Goal: Complete application form

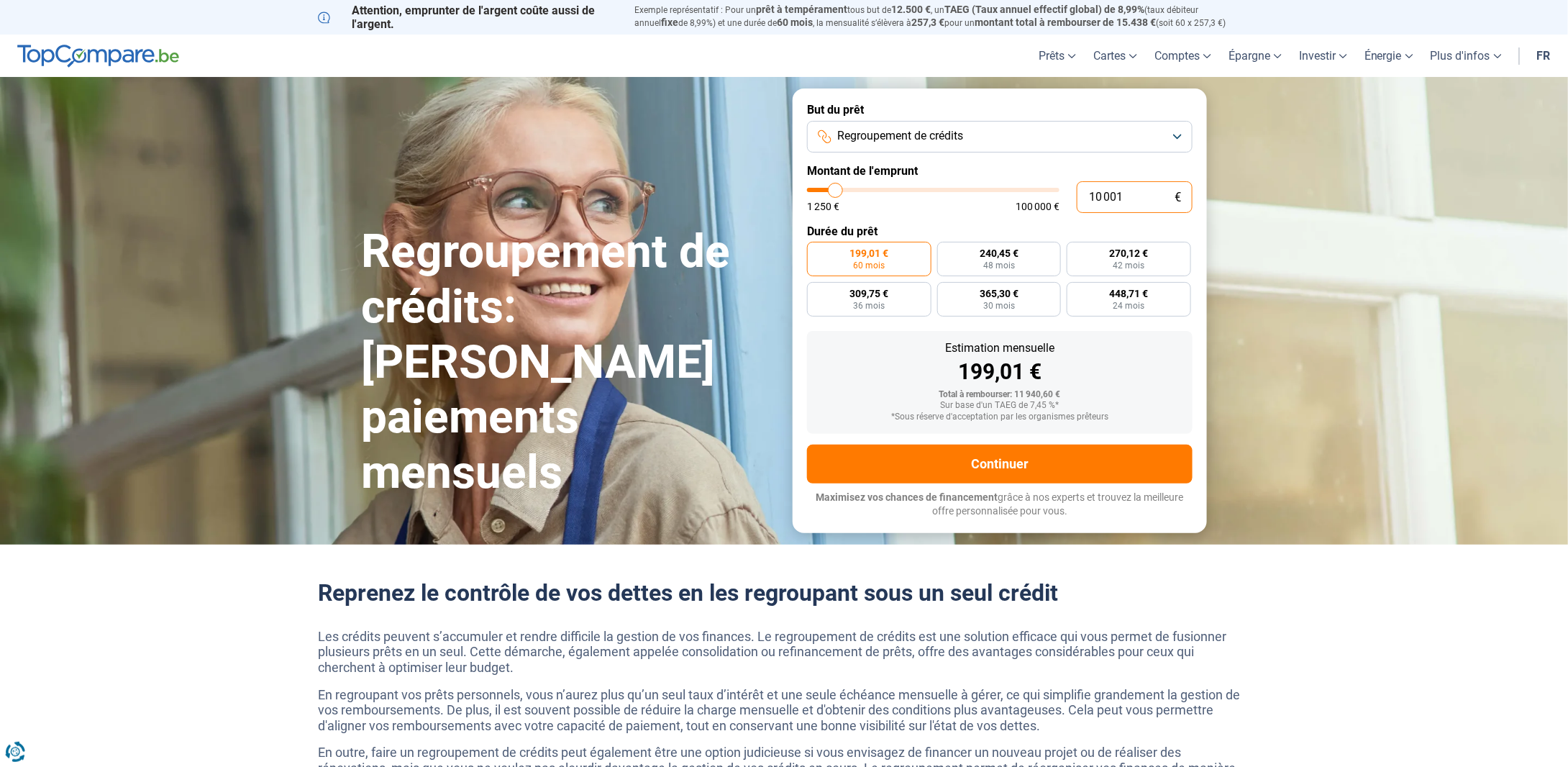
drag, startPoint x: 1124, startPoint y: 194, endPoint x: 1033, endPoint y: 198, distance: 91.1
click at [1036, 198] on div "10 001 € 1 250 € 100 000 €" at bounding box center [999, 197] width 385 height 32
type input "10000"
radio input "true"
type input "2"
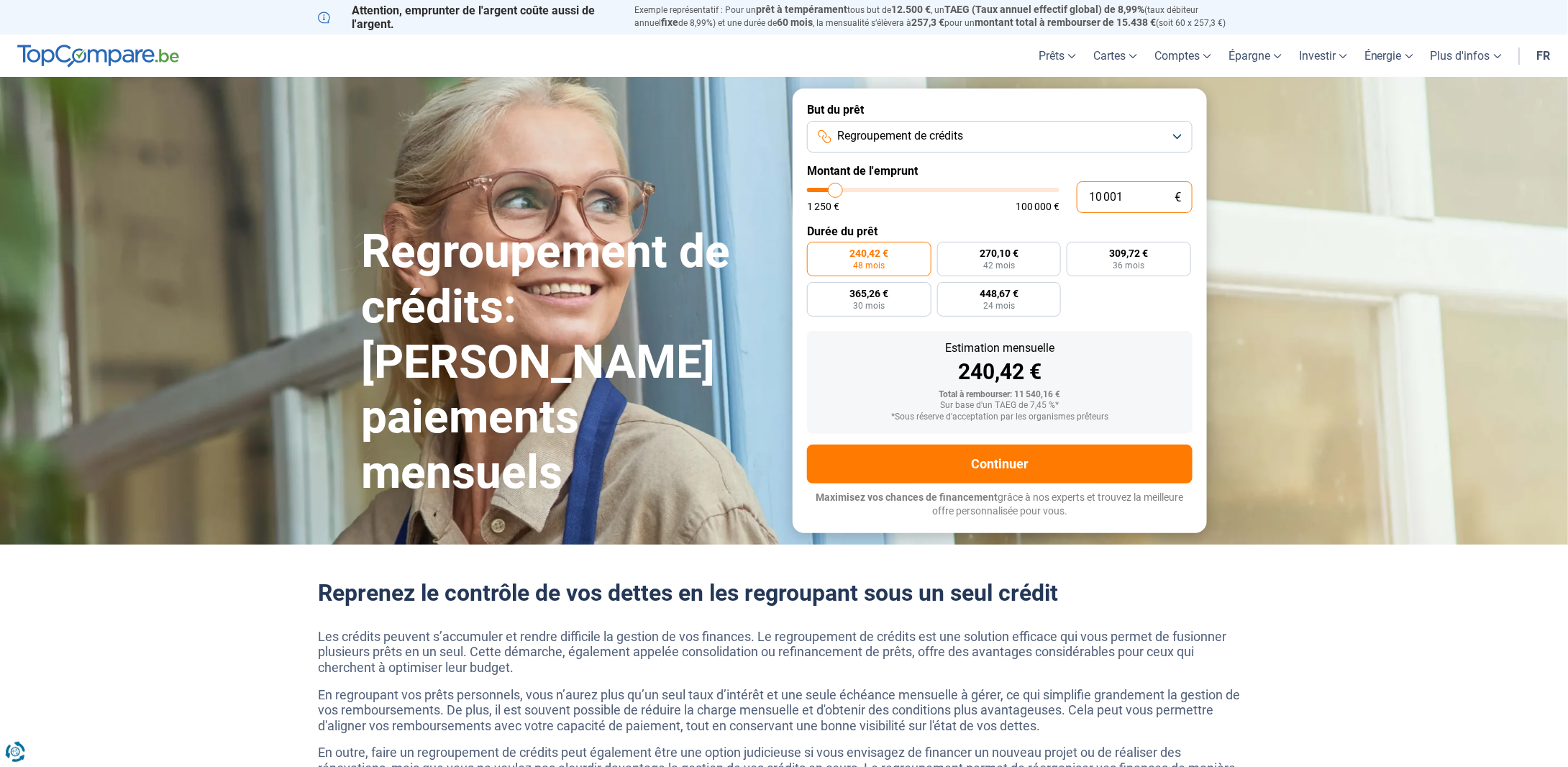
type input "1250"
type input "20"
type input "1250"
type input "205"
type input "1250"
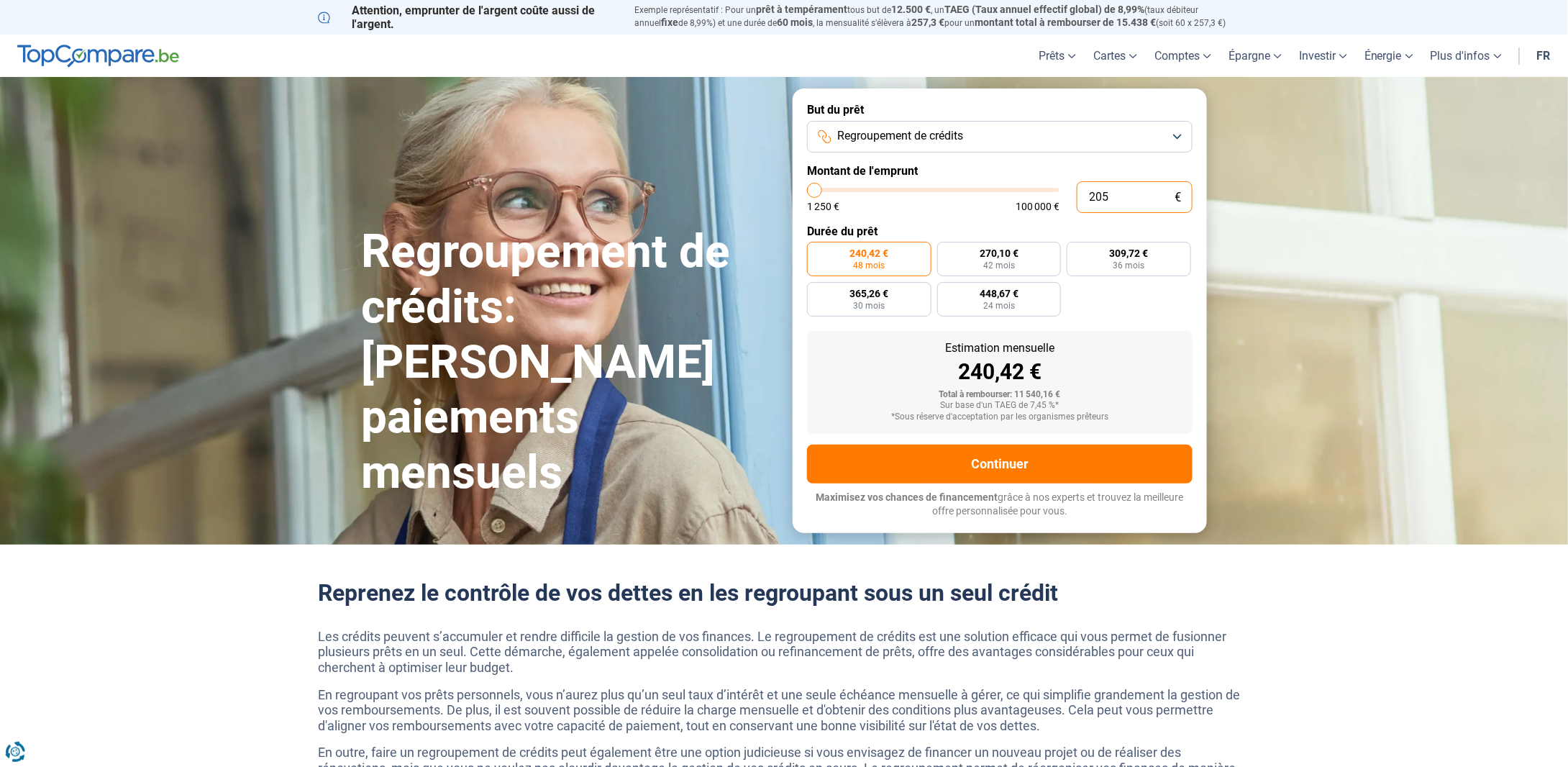
type input "2 050"
type input "2000"
type input "20 500"
type input "20500"
radio input "false"
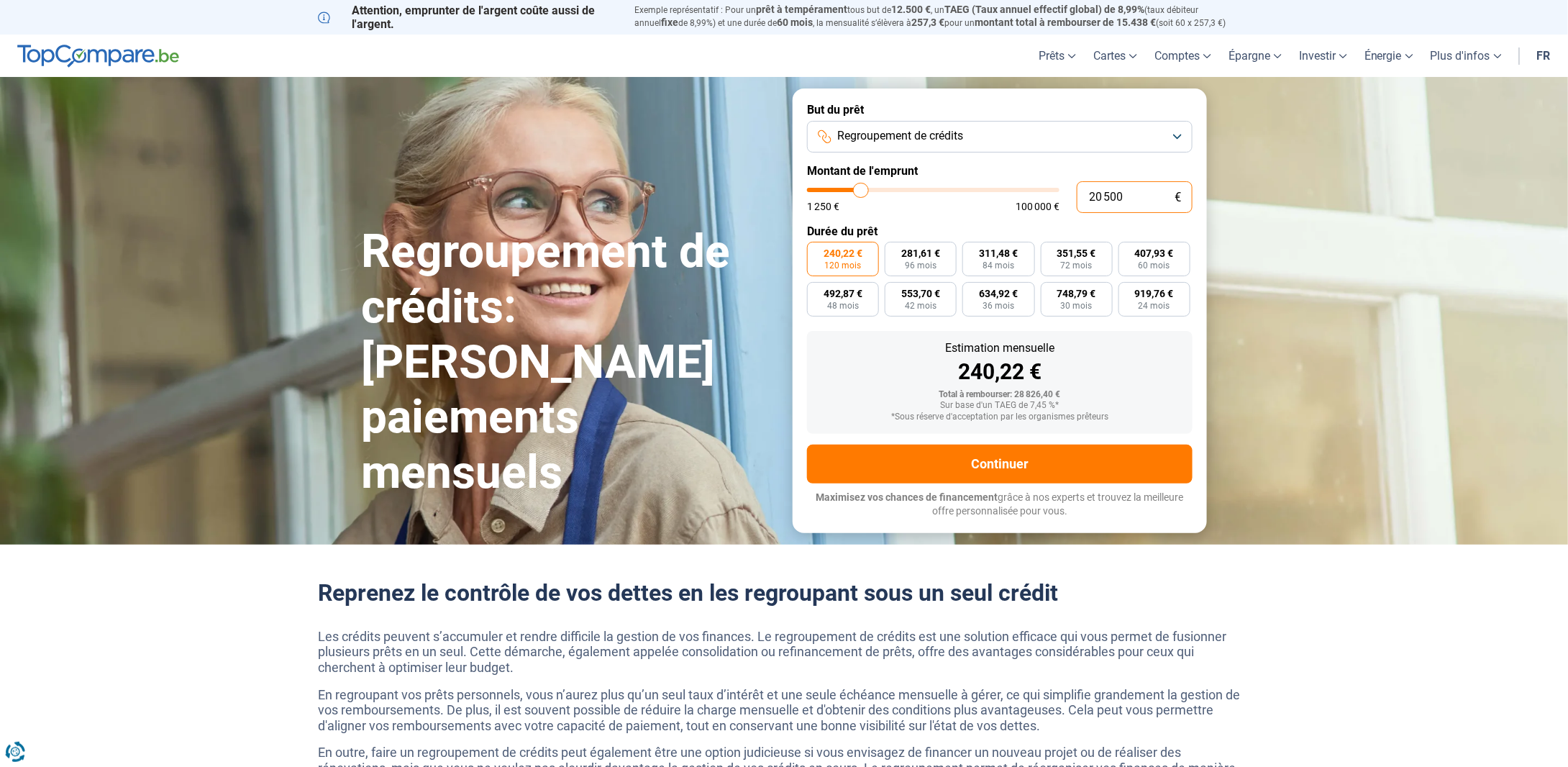
type input "20 500"
click at [839, 256] on span "240,22 €" at bounding box center [843, 253] width 39 height 10
click at [817, 251] on input "240,22 € 120 mois" at bounding box center [812, 246] width 10 height 10
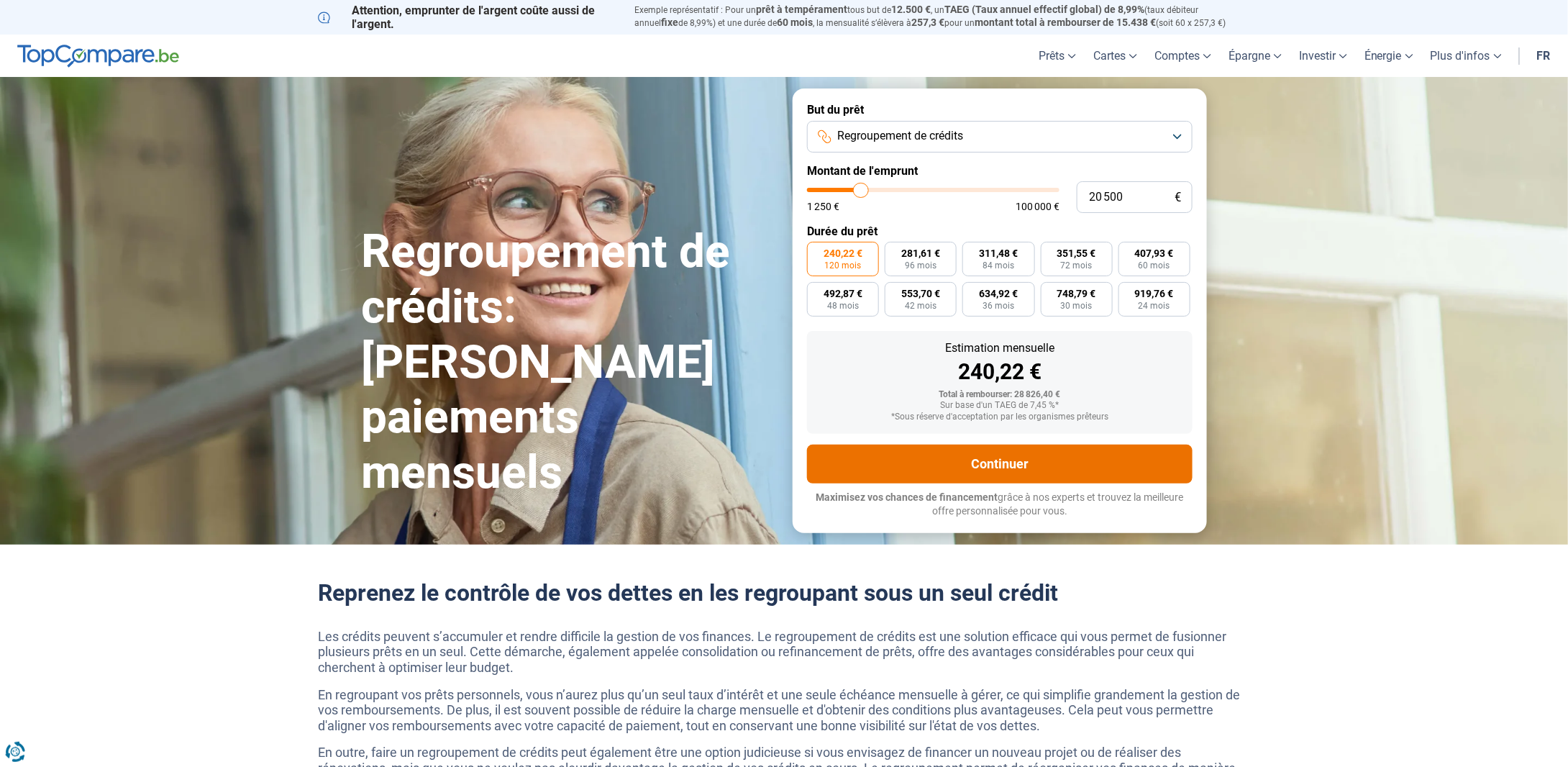
click at [993, 462] on button "Continuer" at bounding box center [999, 464] width 385 height 39
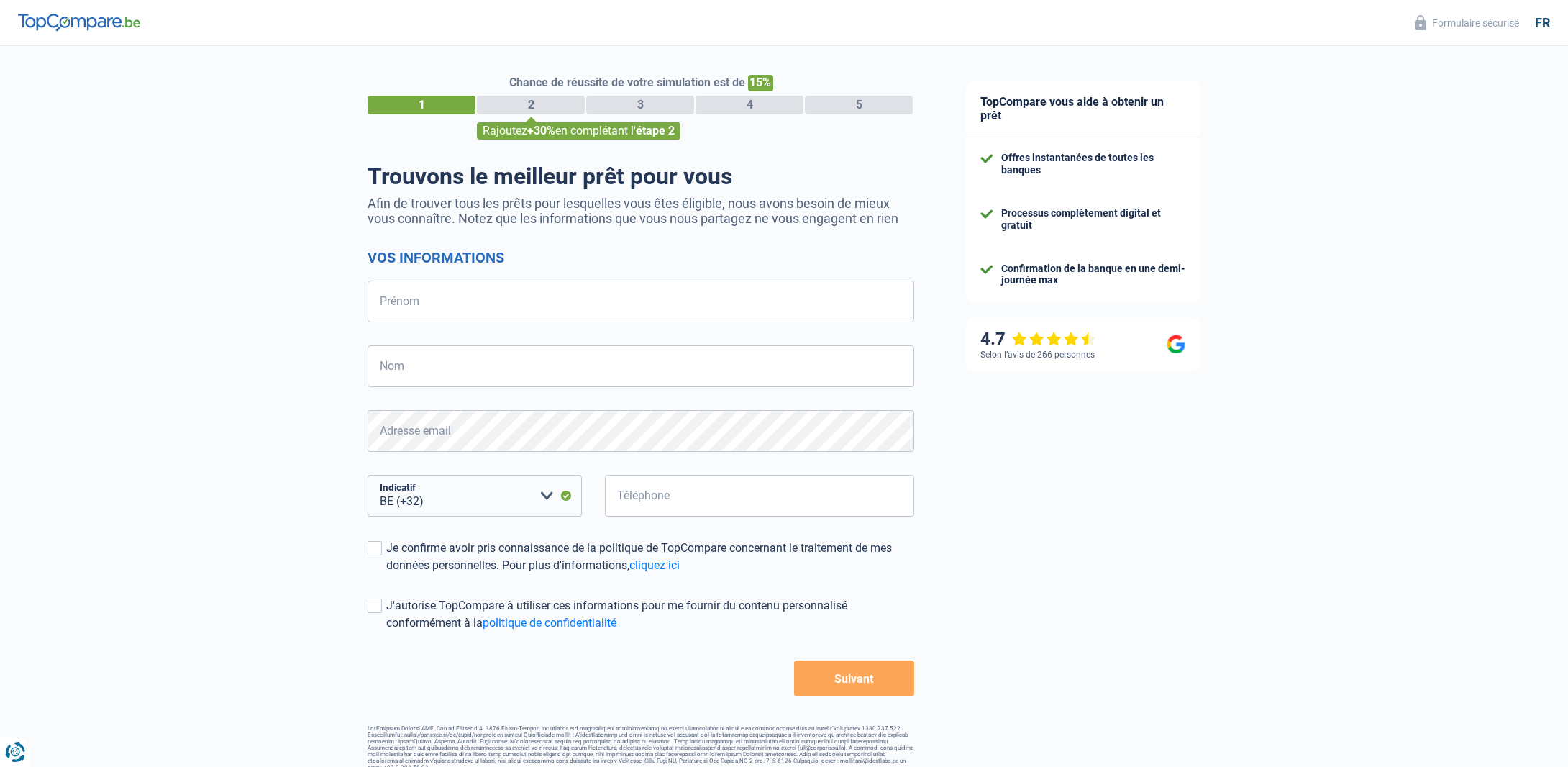
select select "32"
